Goal: Information Seeking & Learning: Learn about a topic

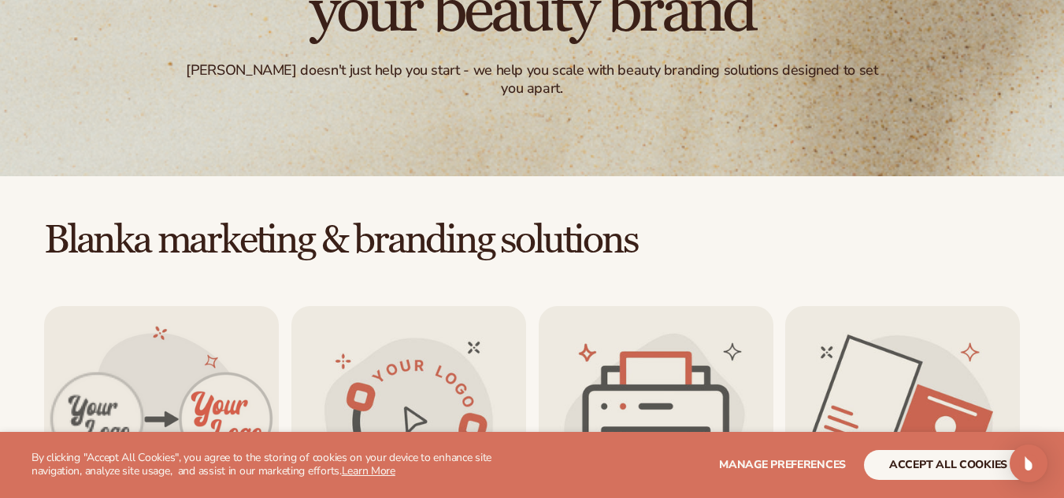
drag, startPoint x: 1075, startPoint y: 43, endPoint x: 1075, endPoint y: 106, distance: 63.8
click at [1063, 106] on html "WE USE COOKIES By clicking "Accept All Cookies", you agree to the storing of co…" at bounding box center [532, 10] width 1064 height 498
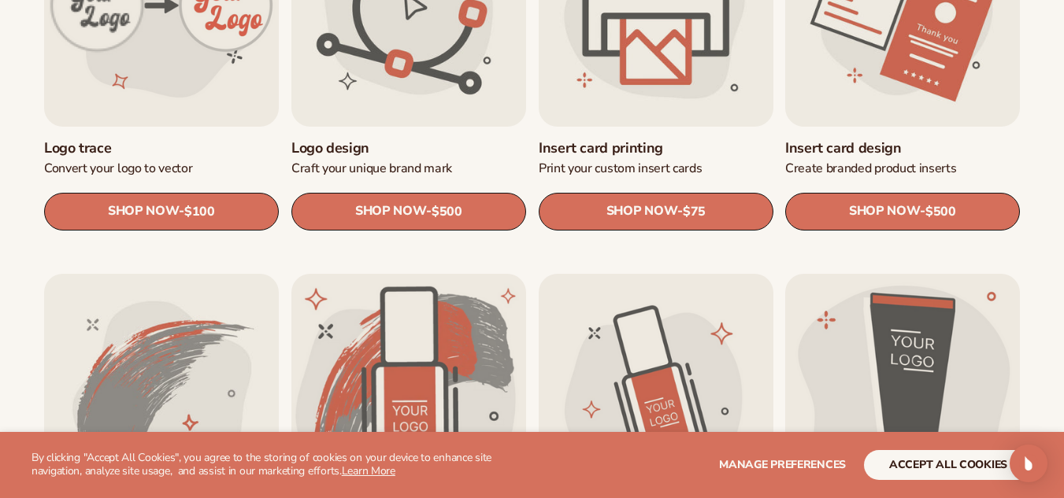
scroll to position [660, 0]
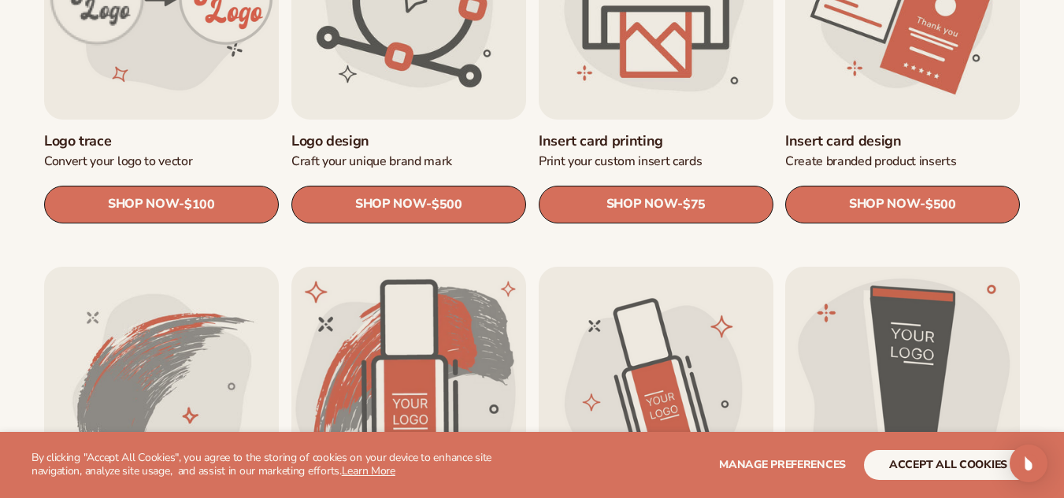
drag, startPoint x: 1054, startPoint y: 125, endPoint x: 1069, endPoint y: 117, distance: 17.3
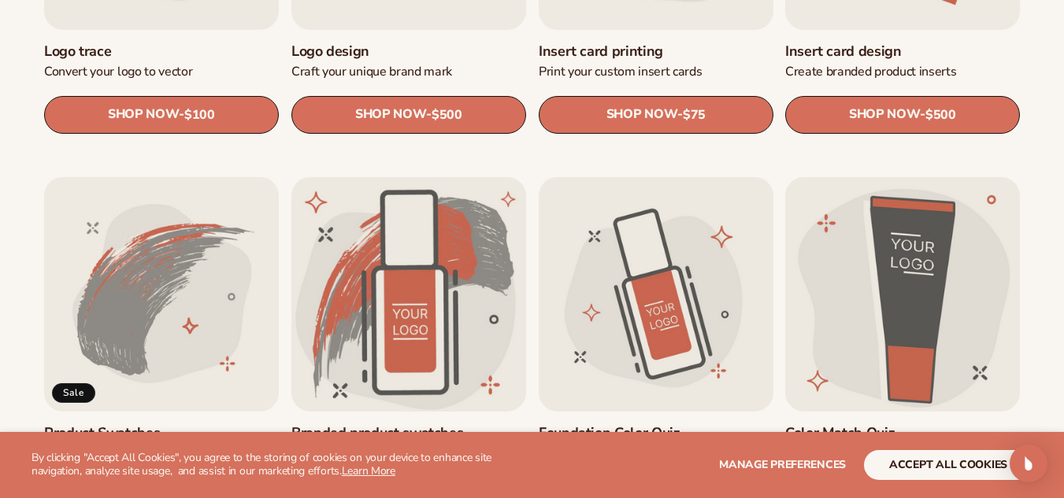
scroll to position [0, 0]
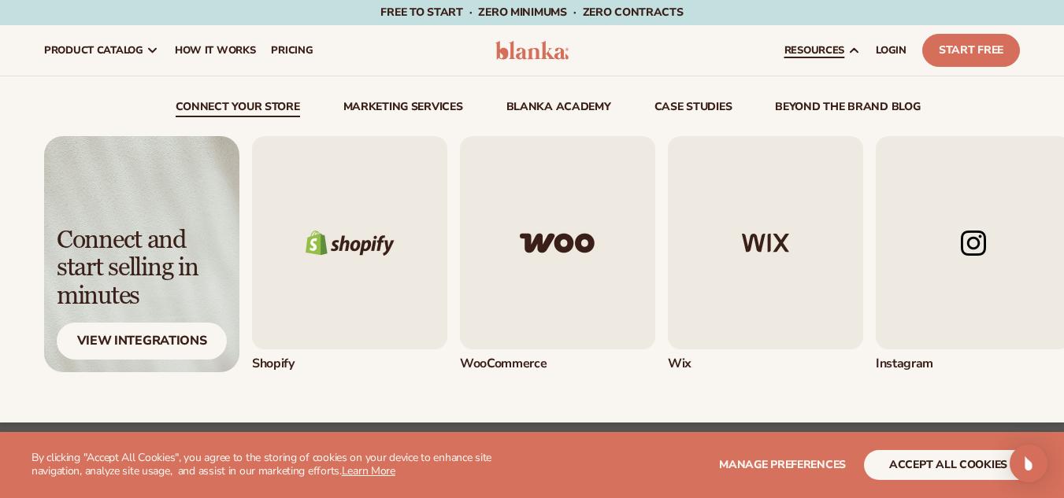
click at [518, 251] on img "2 / 5" at bounding box center [557, 242] width 195 height 213
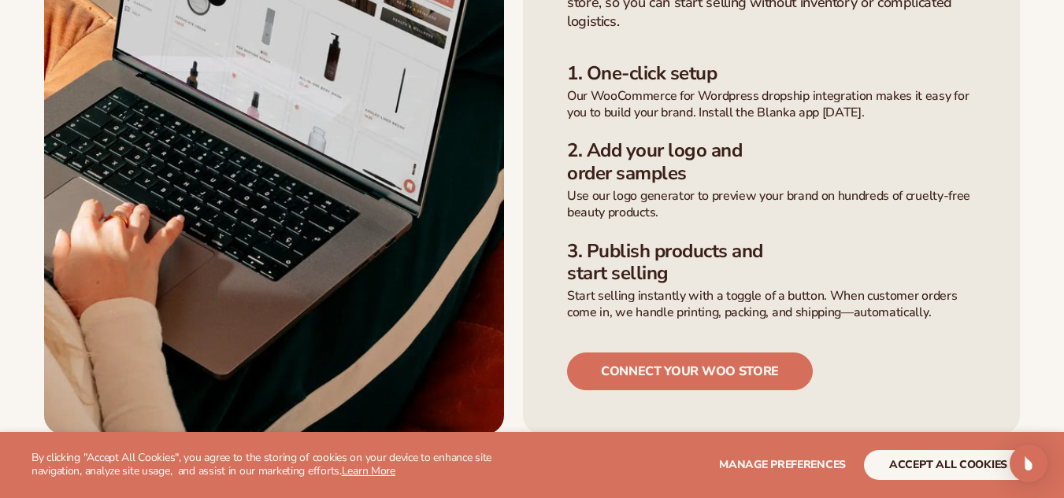
scroll to position [706, 0]
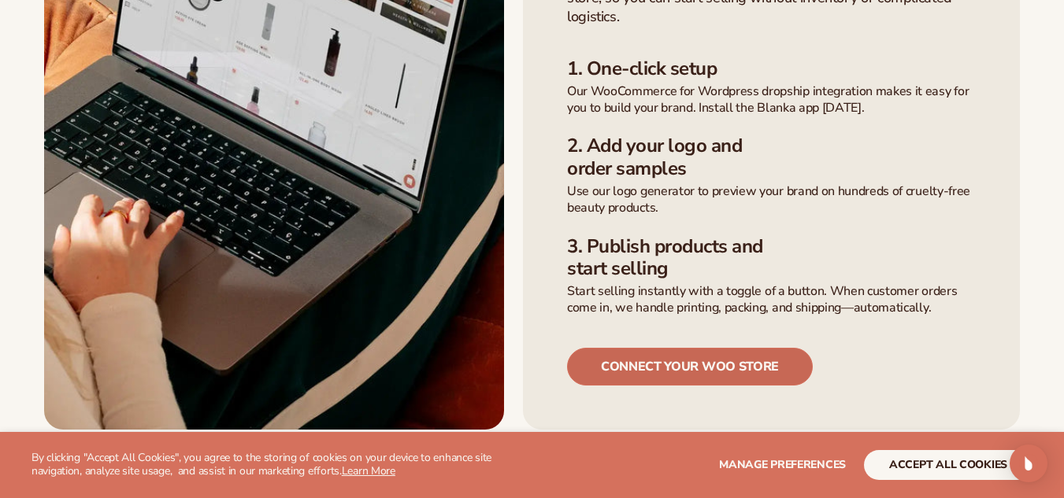
click at [701, 348] on link "connect your woo store" at bounding box center [690, 367] width 246 height 38
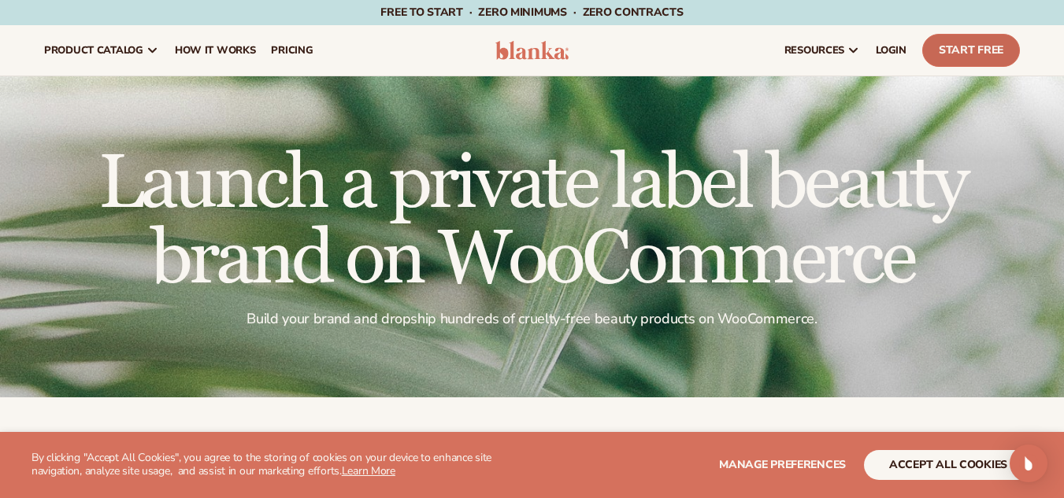
click at [949, 46] on link "Start Free" at bounding box center [971, 50] width 98 height 33
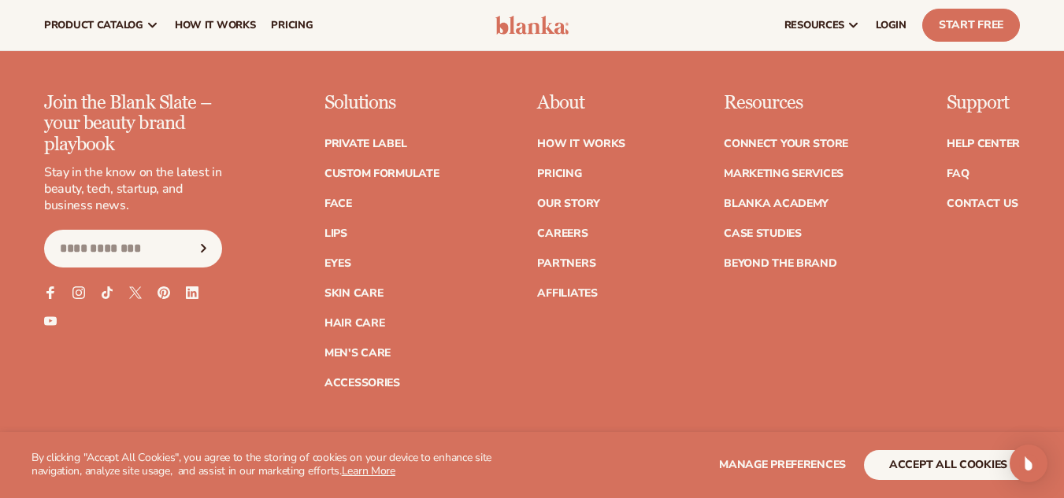
scroll to position [2227, 0]
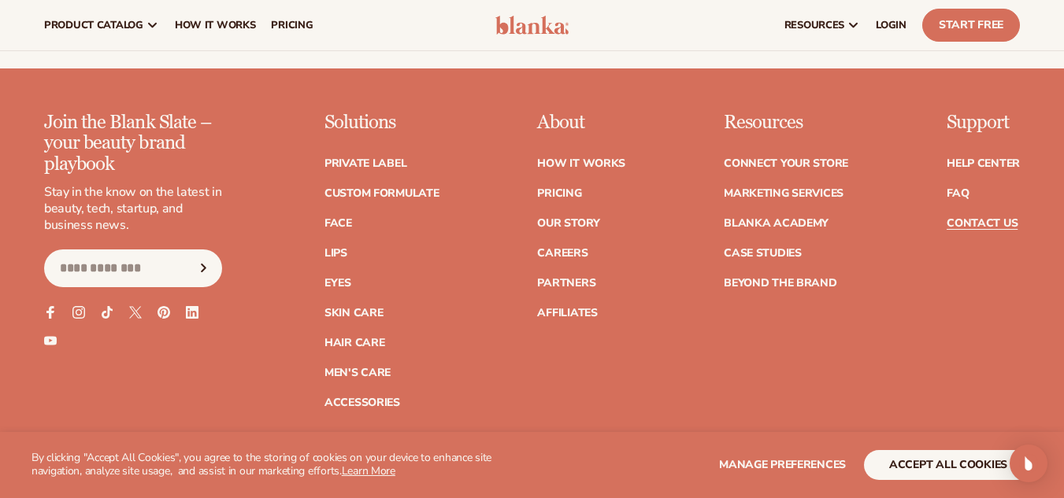
click at [988, 218] on link "Contact Us" at bounding box center [982, 223] width 71 height 11
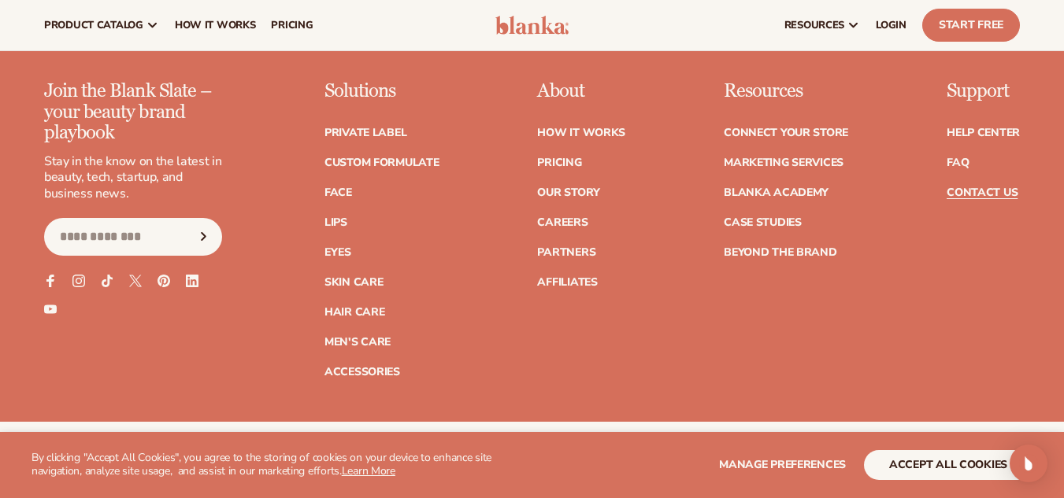
scroll to position [1391, 0]
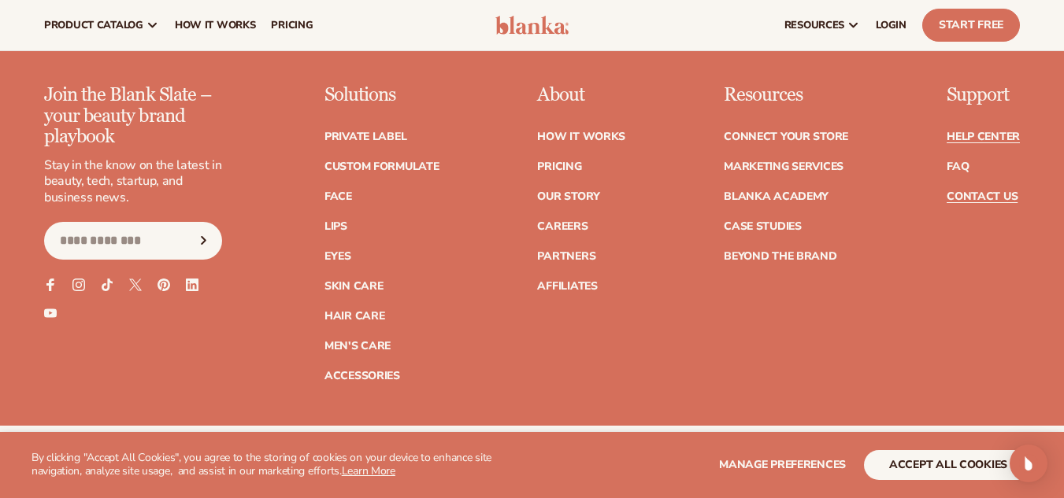
click at [969, 134] on link "Help Center" at bounding box center [983, 137] width 73 height 11
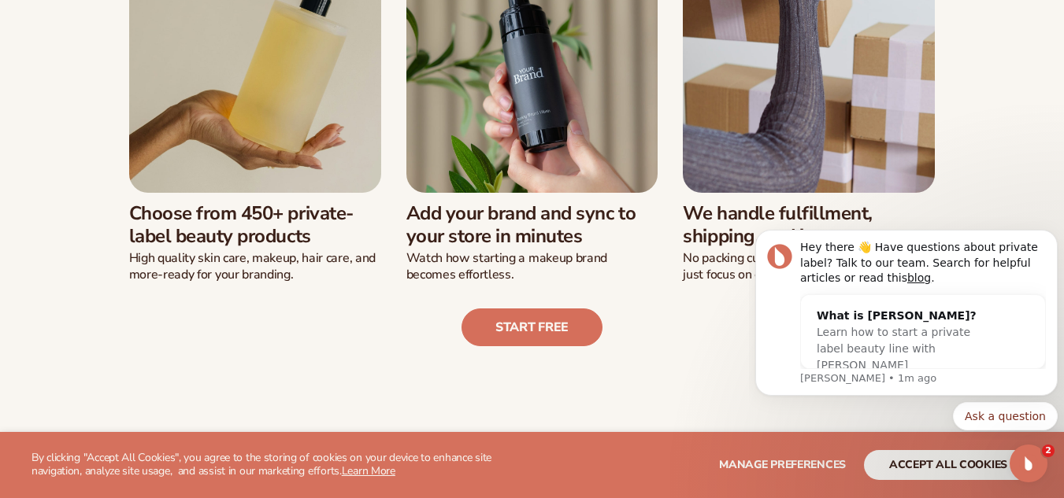
scroll to position [511, 0]
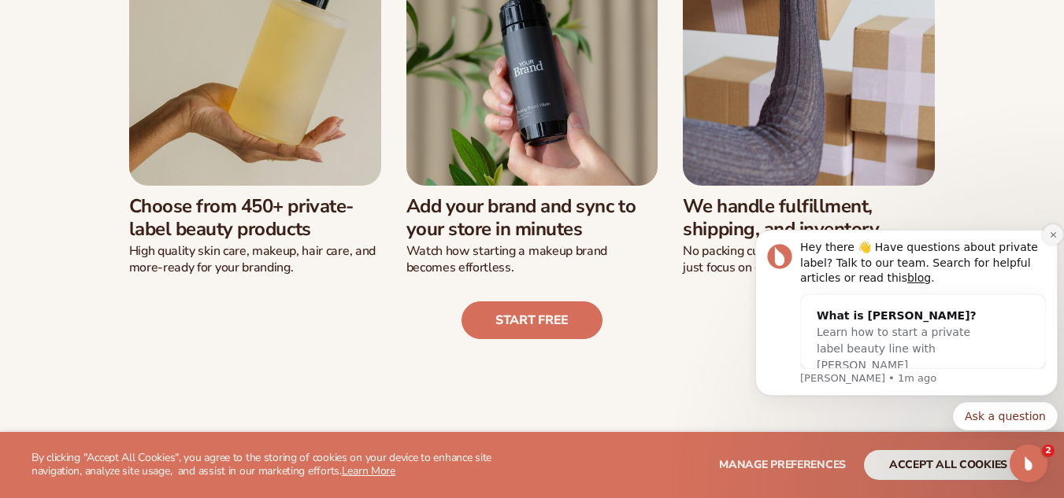
click at [1052, 237] on icon "Dismiss notification" at bounding box center [1053, 235] width 9 height 9
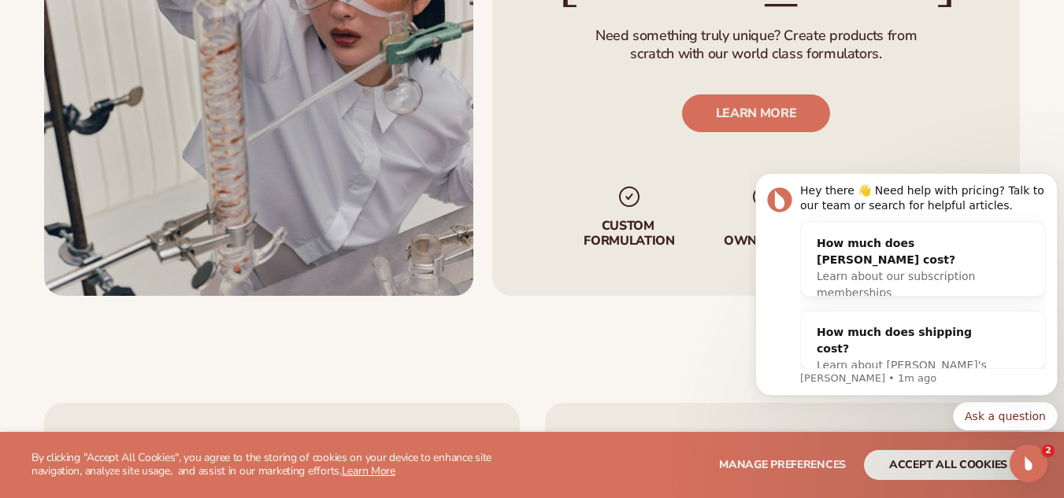
scroll to position [3136, 0]
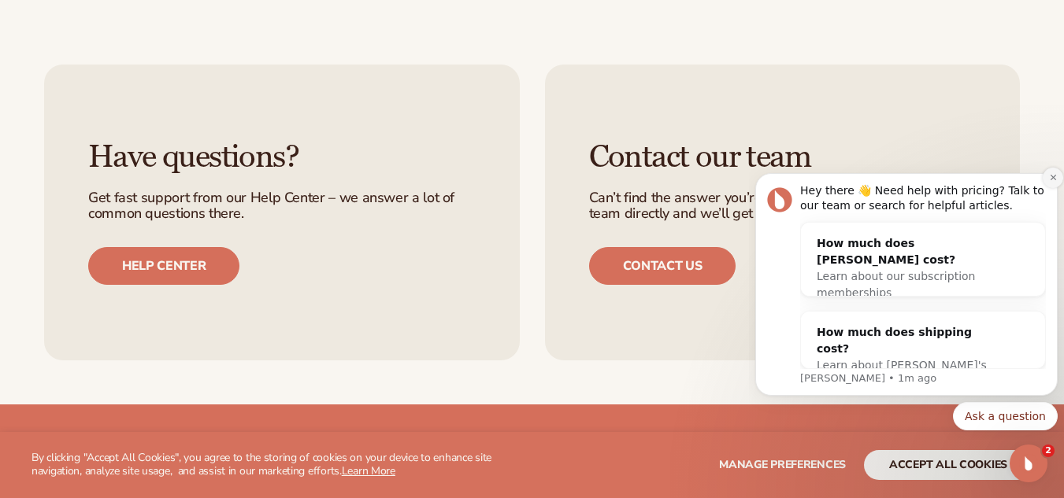
click at [1054, 176] on icon "Dismiss notification" at bounding box center [1053, 178] width 6 height 6
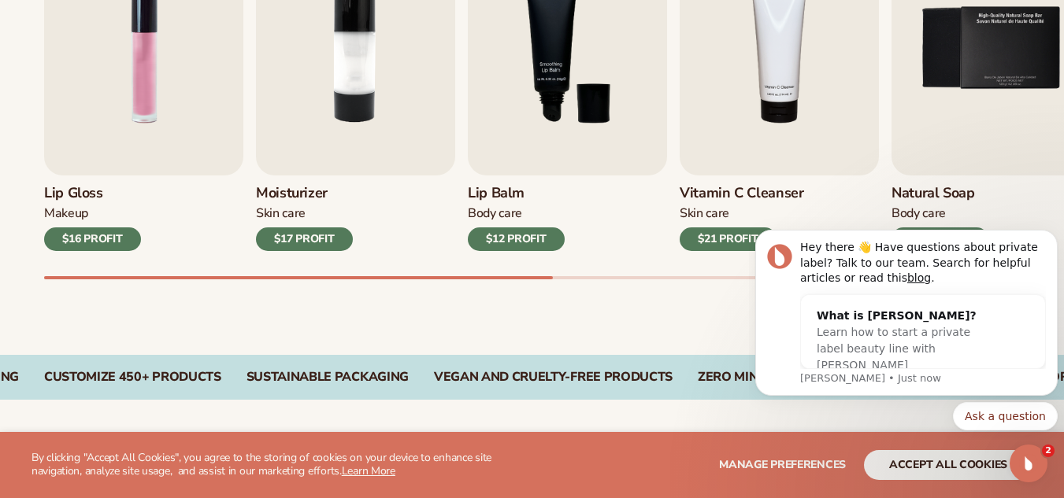
scroll to position [655, 0]
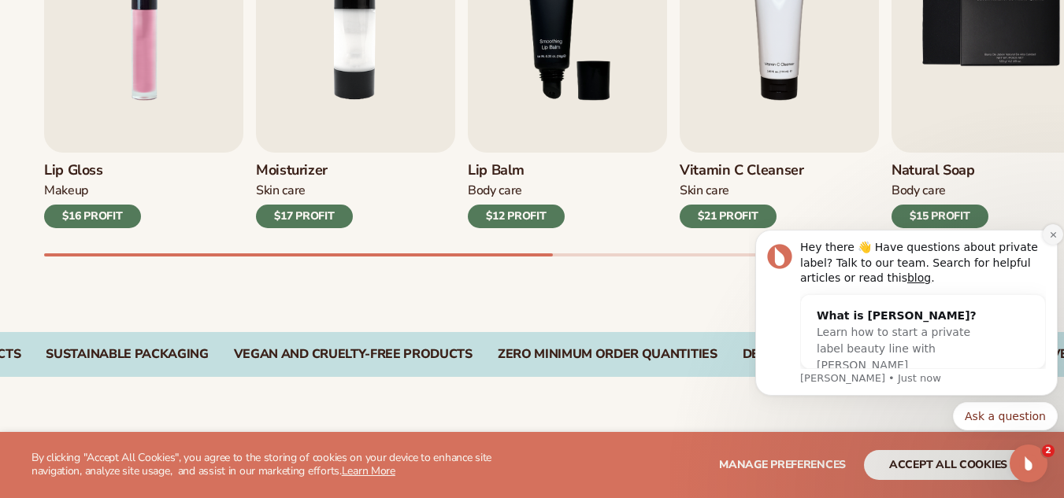
click at [1051, 235] on icon "Dismiss notification" at bounding box center [1053, 235] width 9 height 9
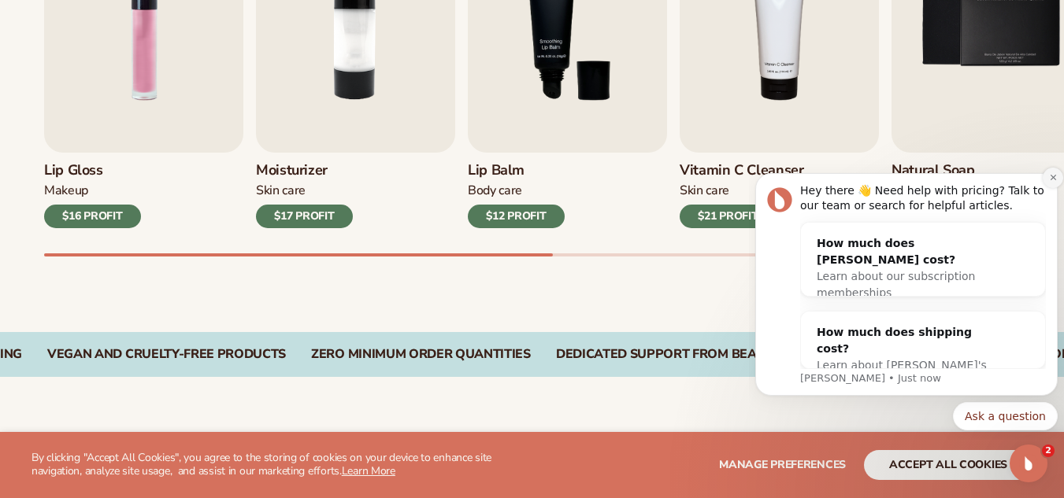
click at [1053, 177] on icon "Dismiss notification" at bounding box center [1053, 178] width 6 height 6
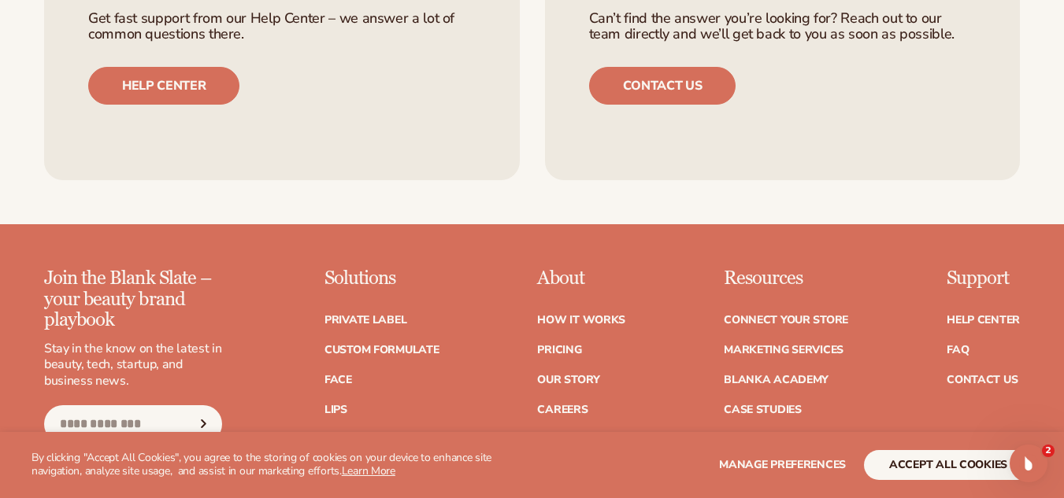
scroll to position [2569, 0]
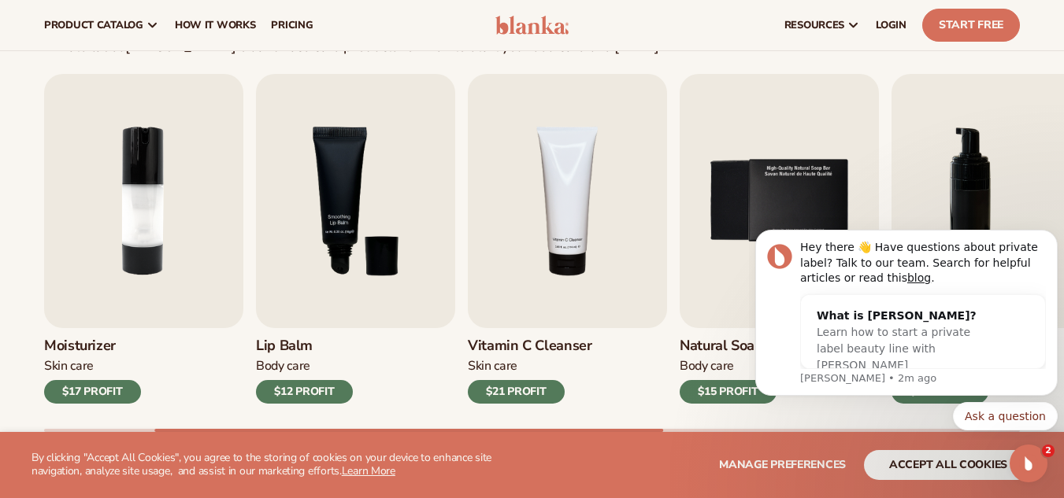
scroll to position [480, 0]
click at [1049, 236] on icon "Dismiss notification" at bounding box center [1053, 235] width 9 height 9
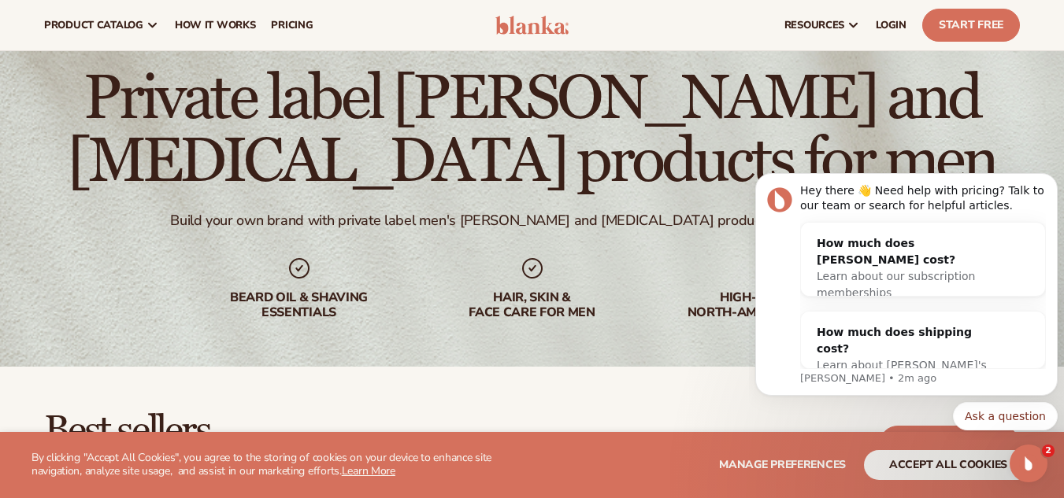
scroll to position [0, 0]
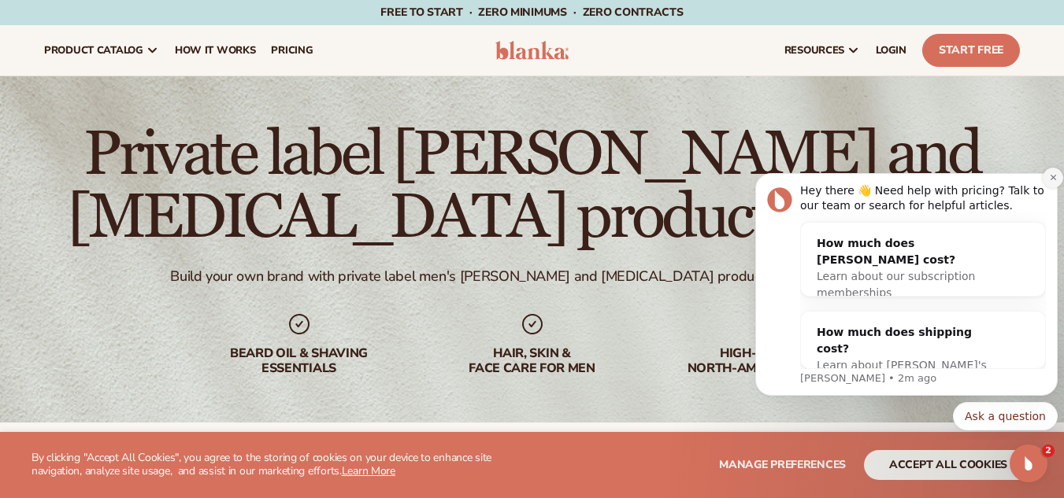
click at [1053, 180] on icon "Dismiss notification" at bounding box center [1053, 177] width 9 height 9
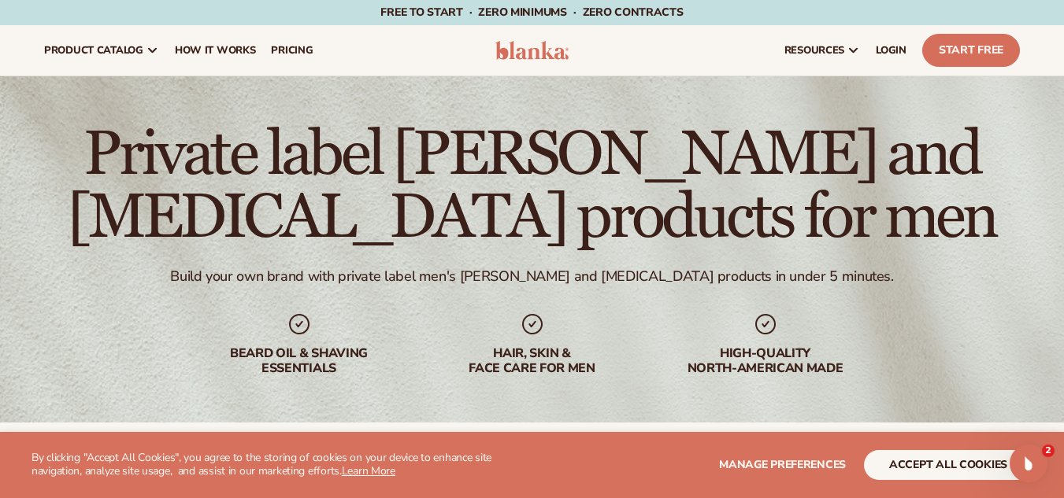
click at [468, 14] on span "Free to start · ZERO minimums · ZERO contracts ·" at bounding box center [531, 12] width 302 height 15
click at [291, 51] on span "pricing" at bounding box center [292, 50] width 42 height 13
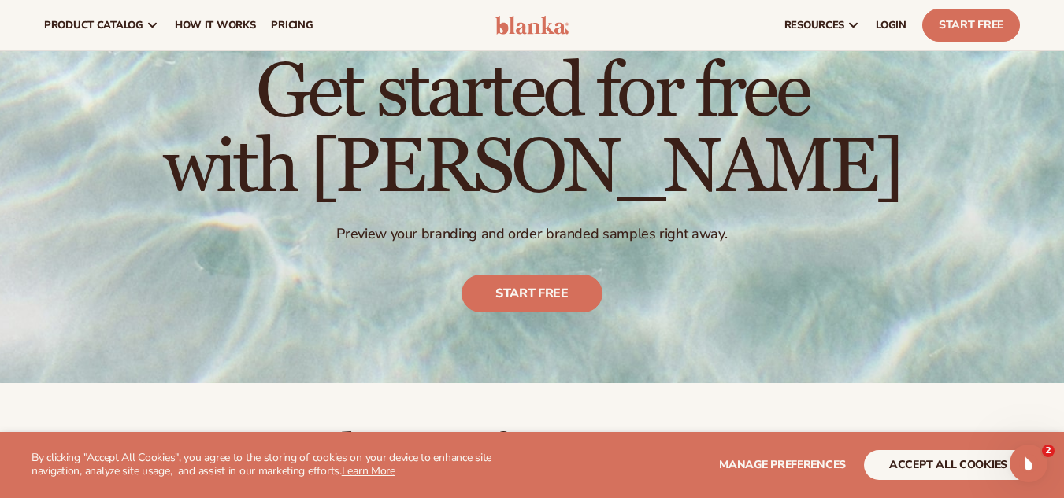
scroll to position [27, 0]
